Goal: Task Accomplishment & Management: Manage account settings

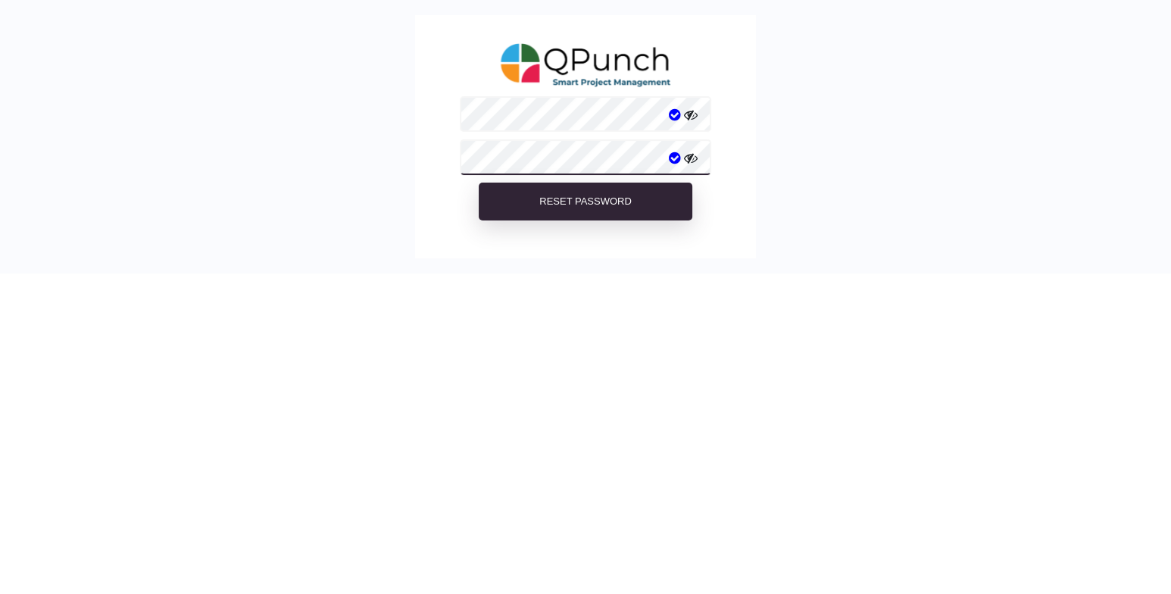
click at [479, 182] on button "Reset Password" at bounding box center [586, 201] width 214 height 38
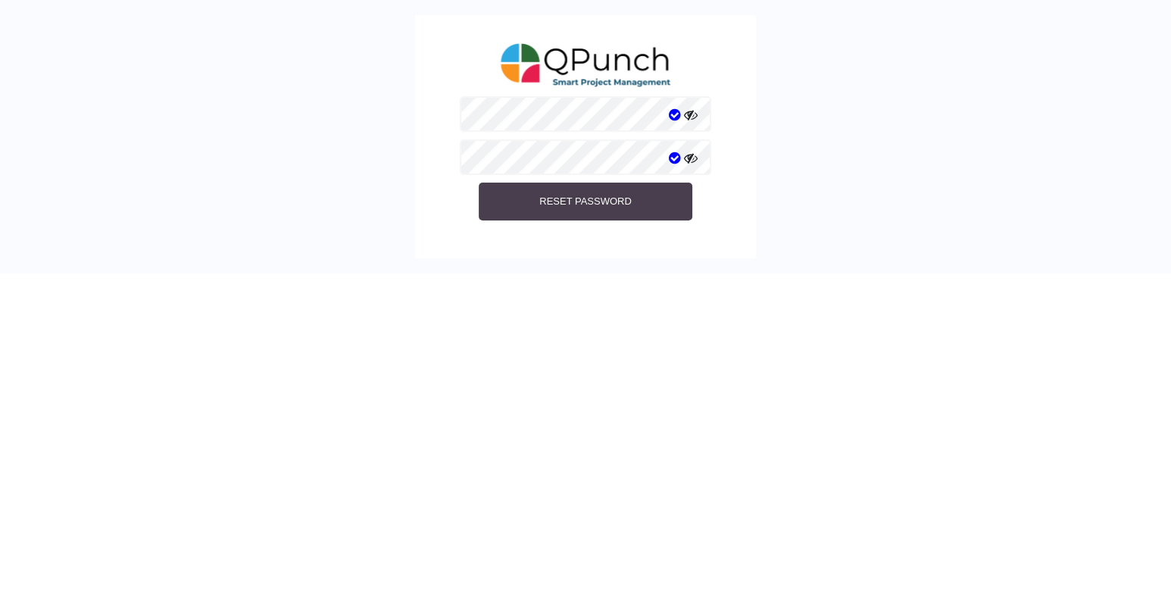
click at [613, 194] on button "Reset Password" at bounding box center [586, 201] width 214 height 38
